Goal: Find specific page/section: Find specific page/section

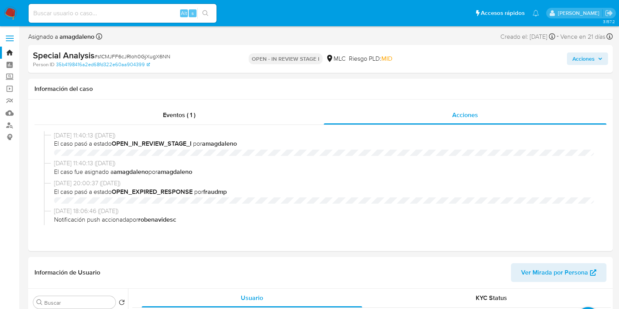
select select "10"
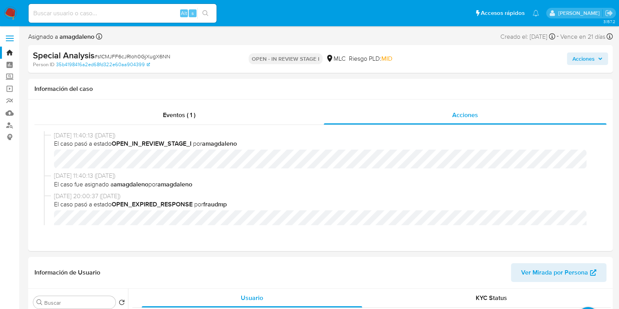
click at [153, 12] on input at bounding box center [123, 13] width 188 height 10
paste input "2444938096"
type input "2444938096"
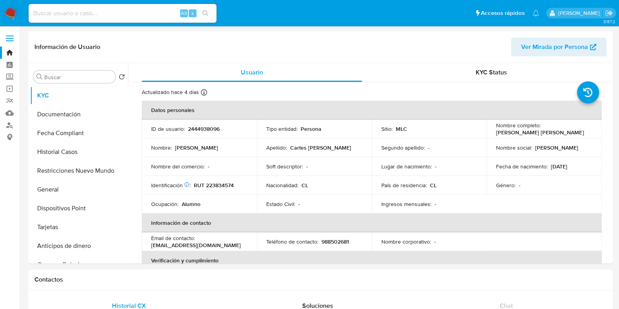
select select "10"
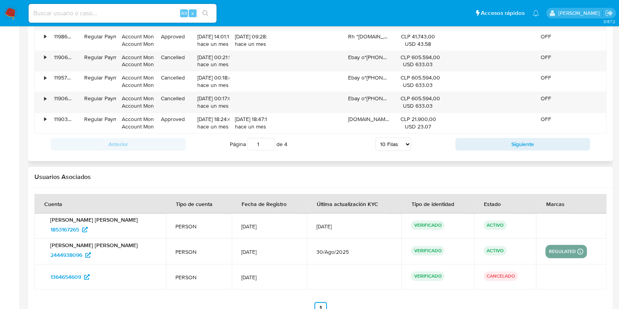
scroll to position [951, 0]
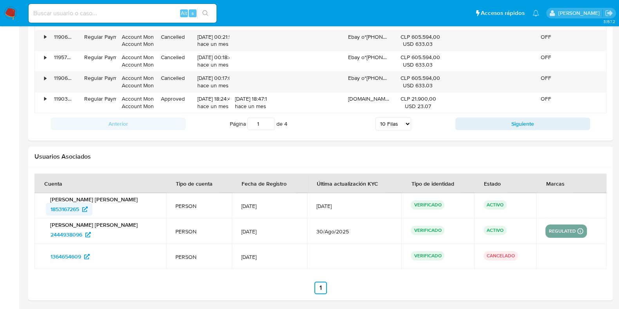
click at [77, 207] on span "1853167265" at bounding box center [64, 209] width 29 height 13
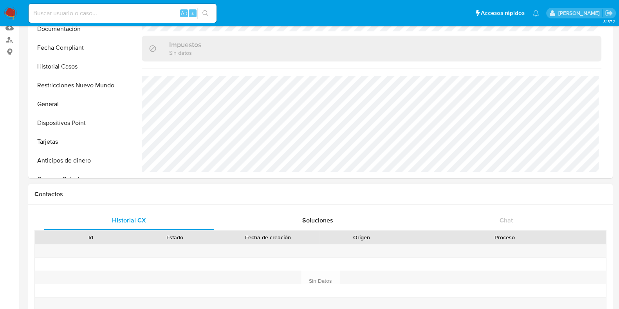
scroll to position [0, 0]
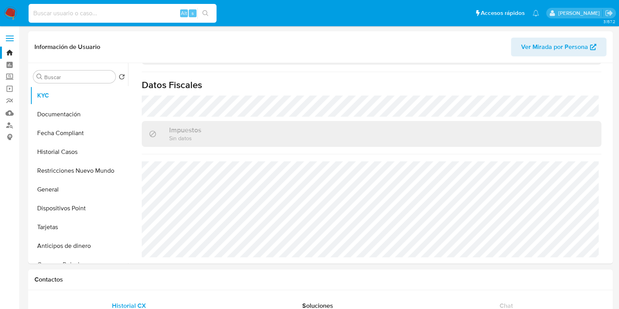
click at [128, 14] on input at bounding box center [123, 13] width 188 height 10
paste input "1673099175"
type input "1673099175"
select select "10"
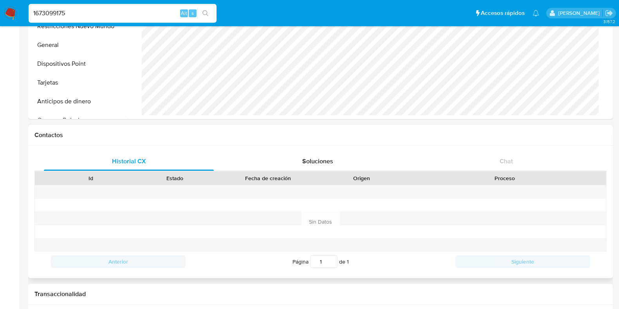
scroll to position [119, 0]
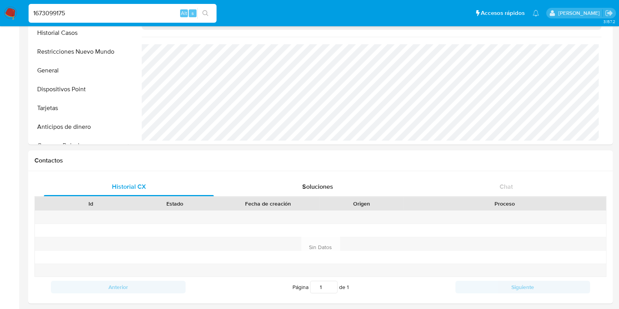
drag, startPoint x: 59, startPoint y: 12, endPoint x: -12, endPoint y: 11, distance: 70.4
paste input "95819954"
type input "1695819954"
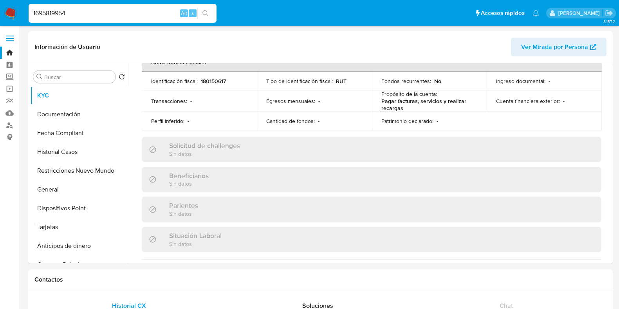
scroll to position [442, 0]
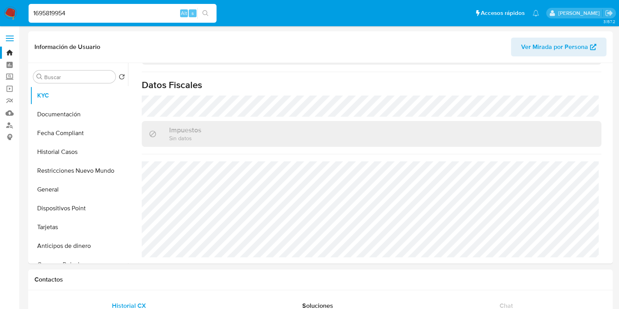
select select "10"
drag, startPoint x: 87, startPoint y: 13, endPoint x: 20, endPoint y: 11, distance: 67.3
click at [20, 11] on nav "Pausado Ver notificaciones 1695819954 Alt s Accesos rápidos Presiona las siguie…" at bounding box center [309, 13] width 619 height 26
paste input "344459"
type input "1693444594"
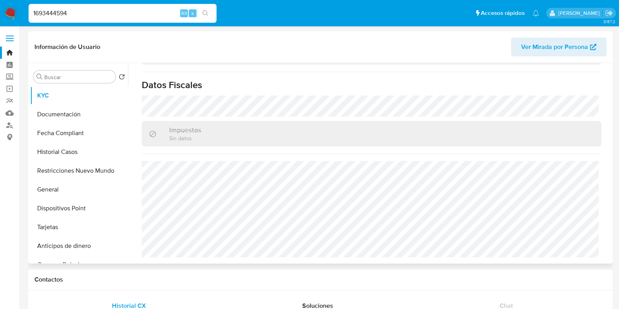
scroll to position [434, 0]
select select "10"
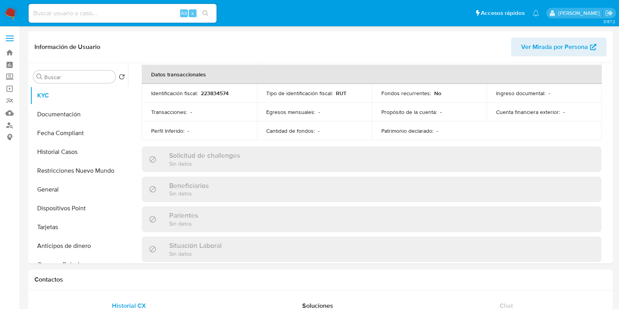
scroll to position [439, 0]
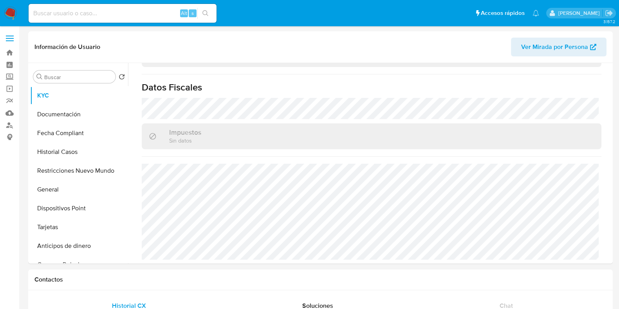
select select "10"
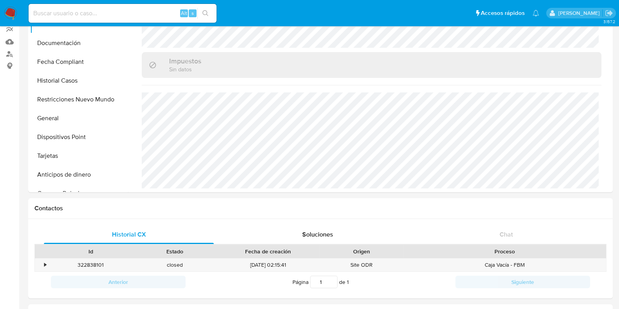
scroll to position [54, 0]
